Goal: Task Accomplishment & Management: Manage account settings

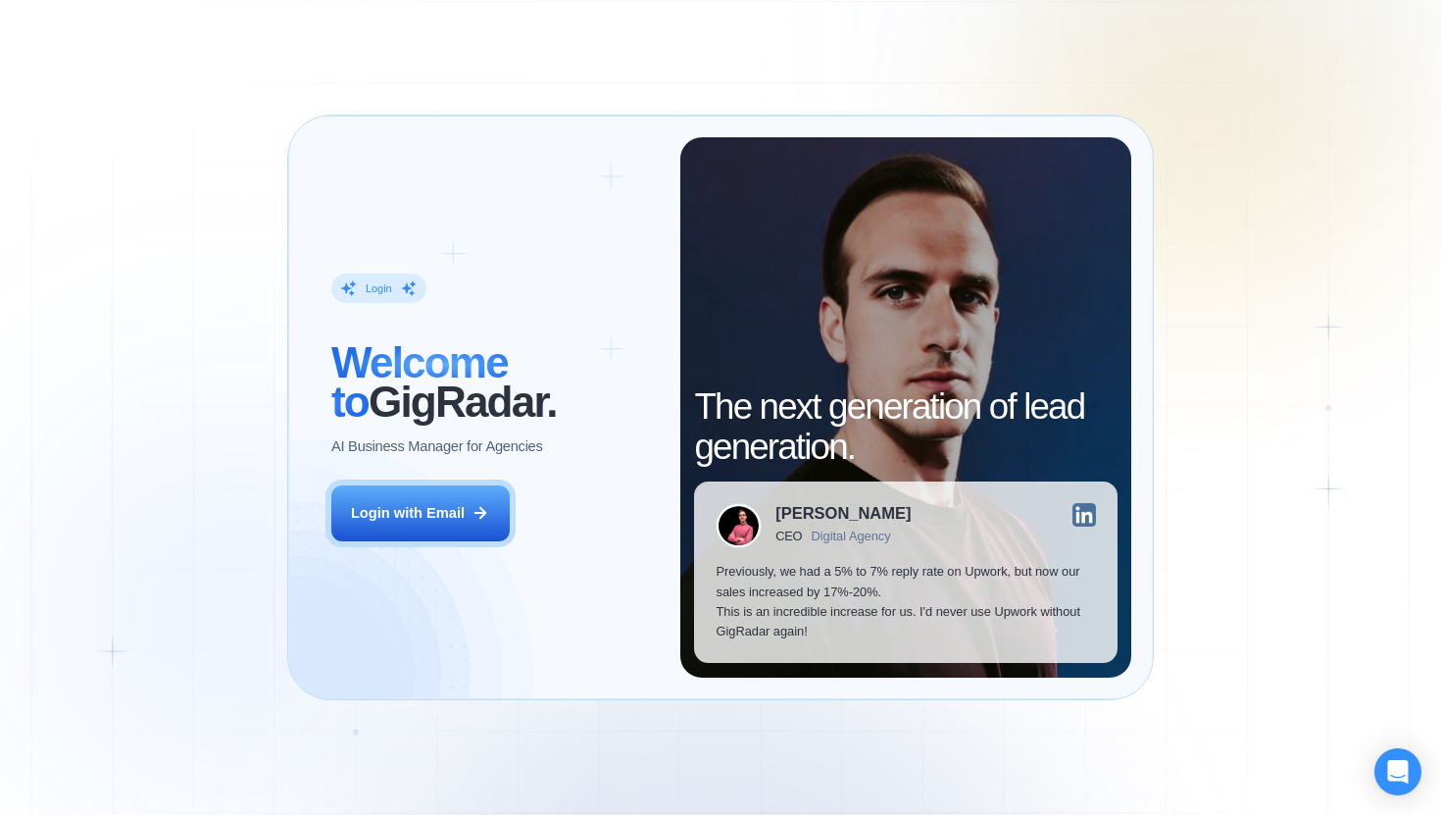
click at [435, 543] on div "Login ‍ Welcome to GigRadar. AI Business Manager for Agencies Login with Email" at bounding box center [495, 407] width 371 height 540
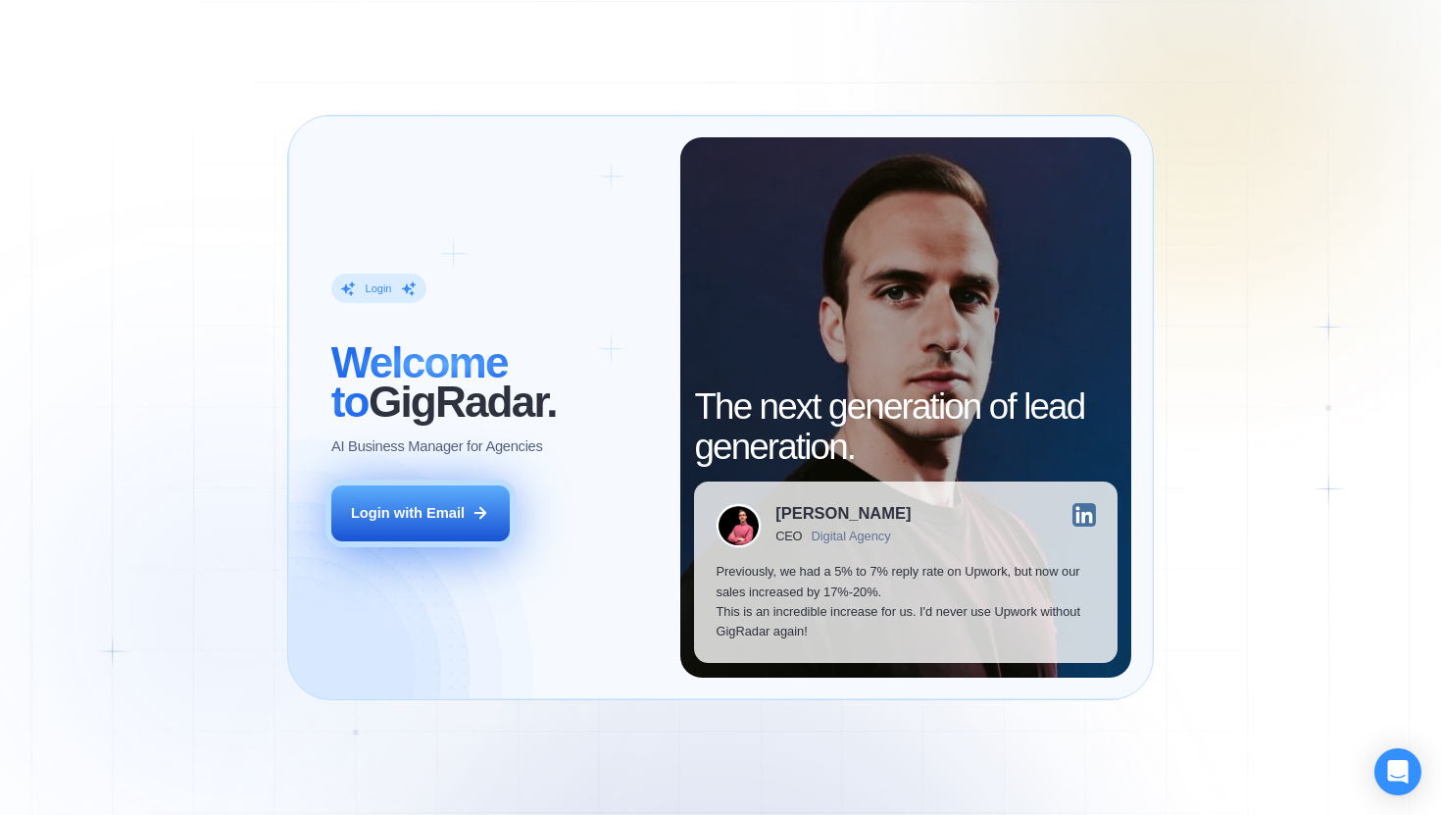
click at [464, 509] on div "Login with Email" at bounding box center [408, 513] width 114 height 20
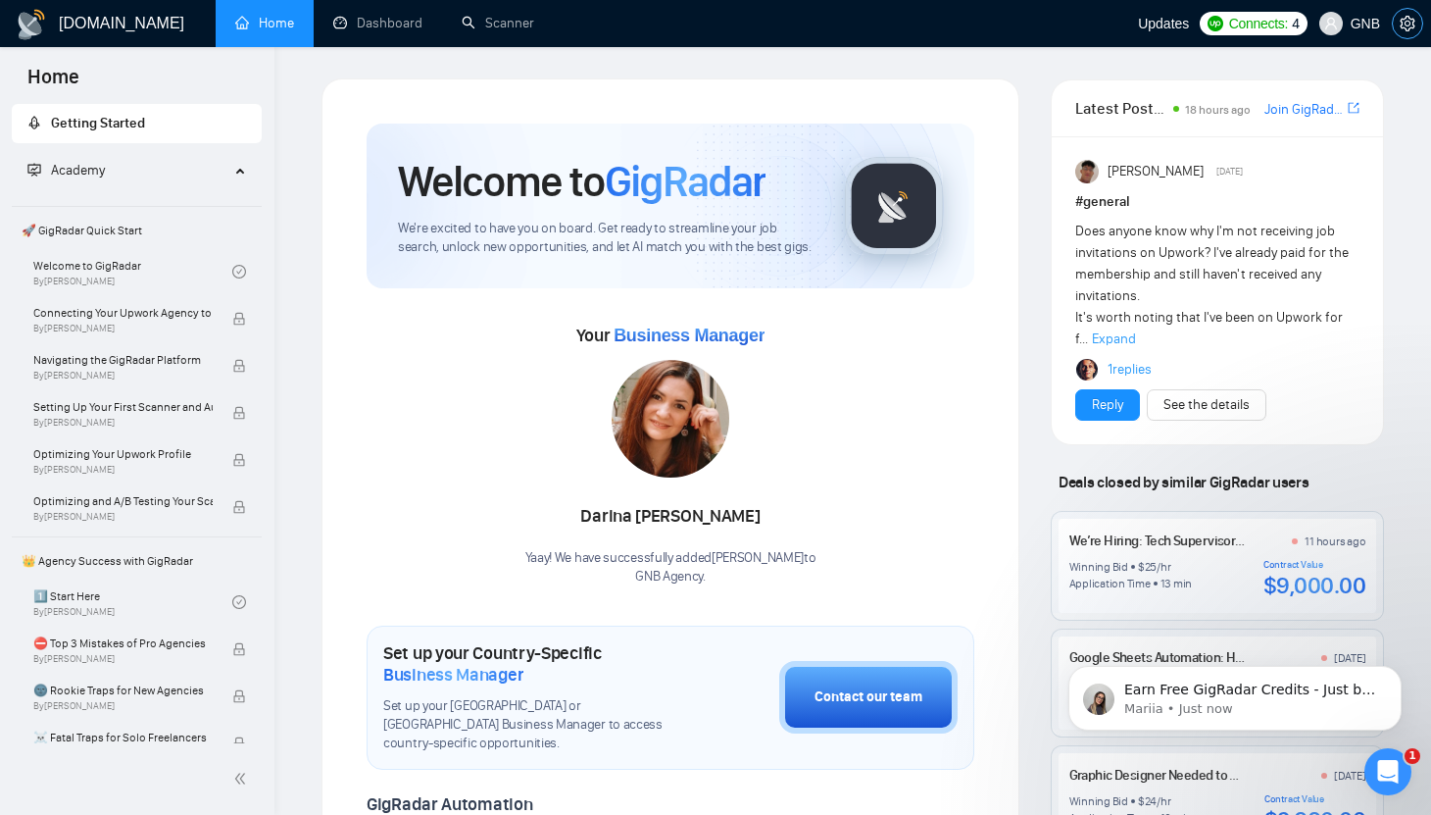
click at [1406, 16] on icon "setting" at bounding box center [1408, 24] width 16 height 16
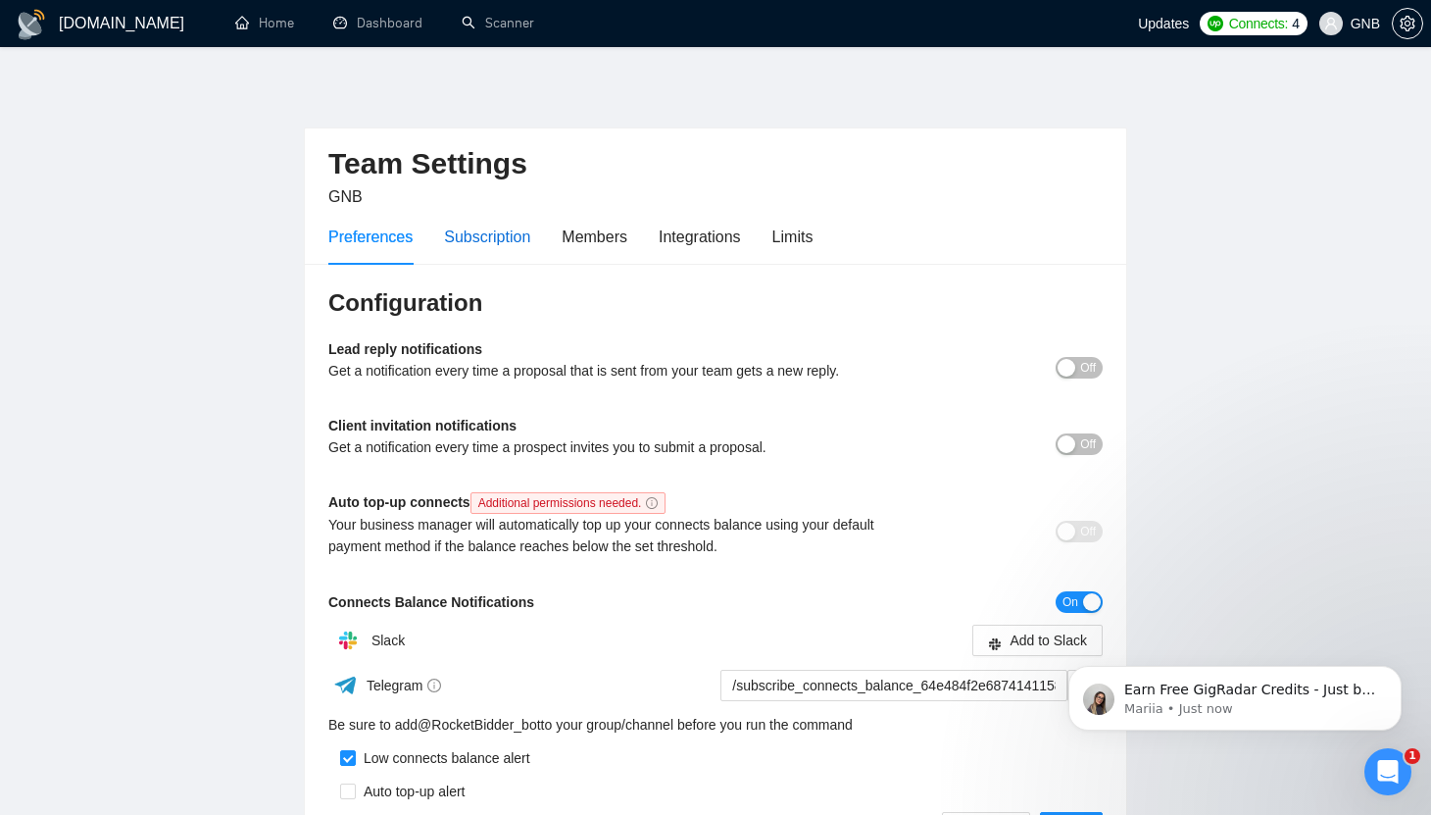
click at [490, 245] on div "Subscription" at bounding box center [487, 237] width 86 height 25
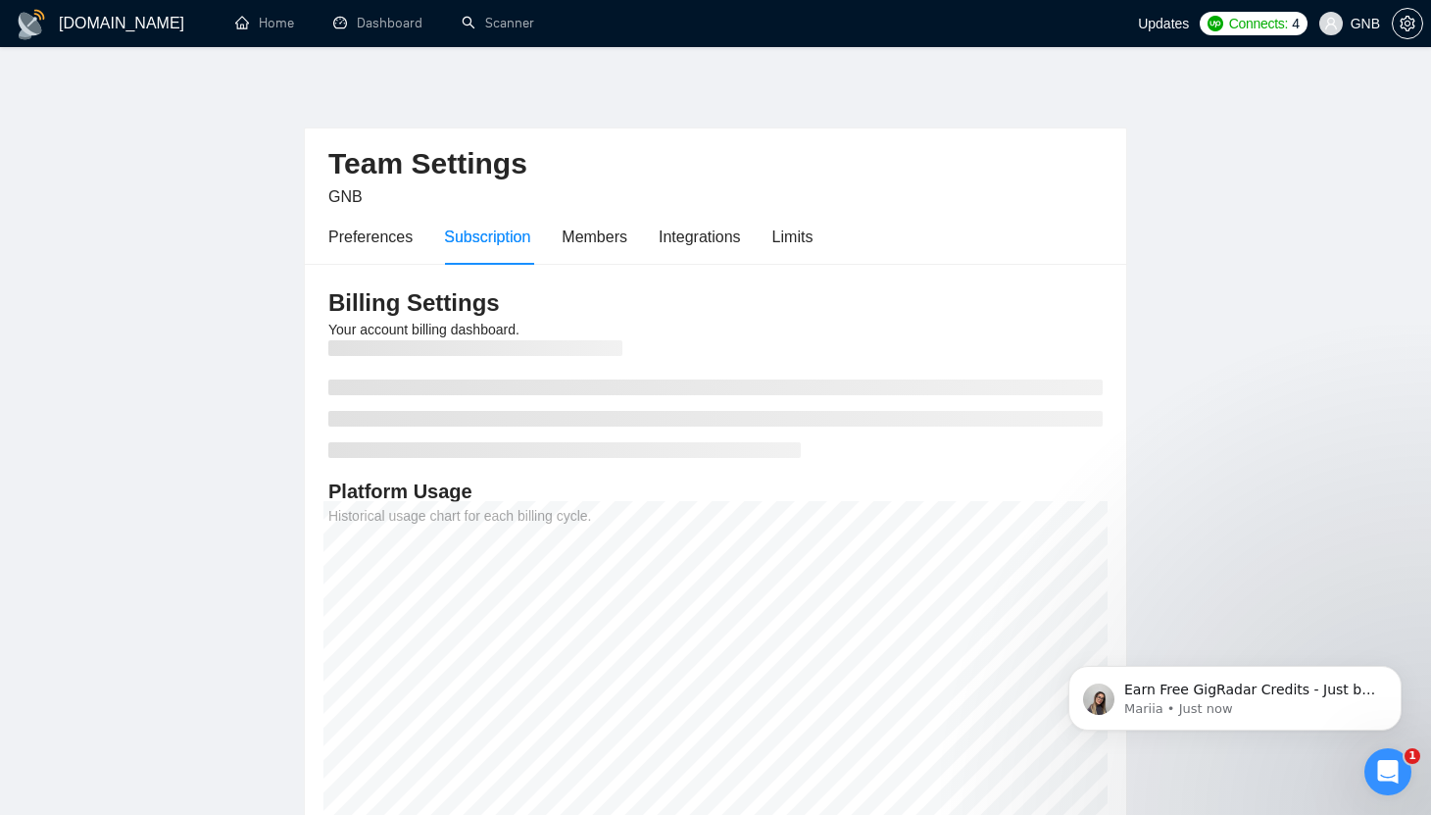
click at [773, 230] on div "Preferences Subscription Members Integrations Limits" at bounding box center [570, 237] width 484 height 56
click at [814, 230] on div "Limits" at bounding box center [793, 237] width 41 height 25
